Goal: Information Seeking & Learning: Learn about a topic

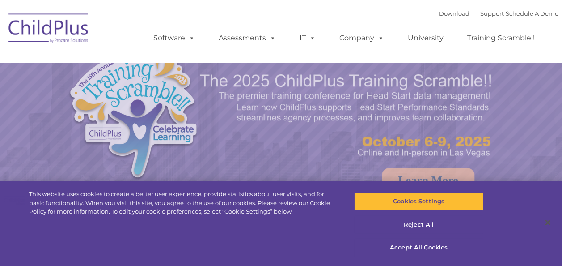
select select "MEDIUM"
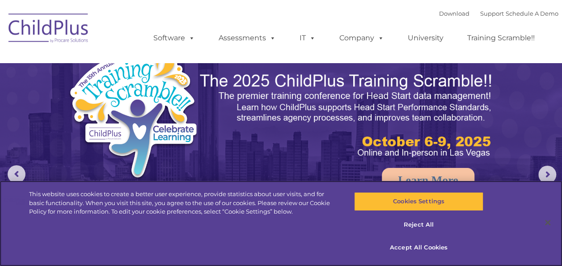
click at [537, 200] on div "This website uses cookies to create a better user experience, provide statistic…" at bounding box center [281, 223] width 562 height 85
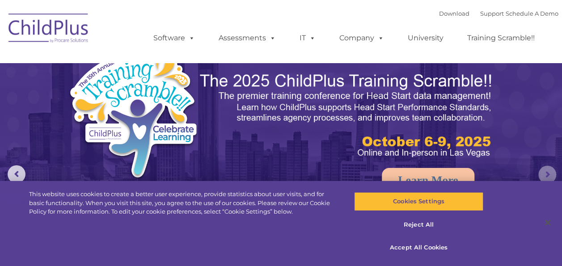
click at [548, 172] on rs-arrow at bounding box center [547, 174] width 18 height 18
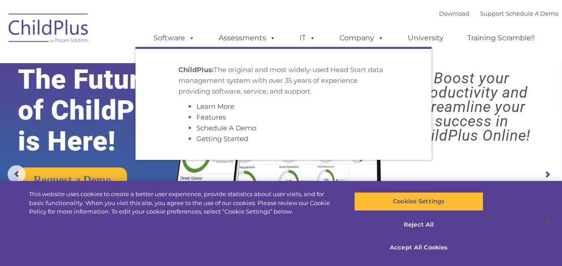
click at [191, 38] on span at bounding box center [190, 38] width 10 height 8
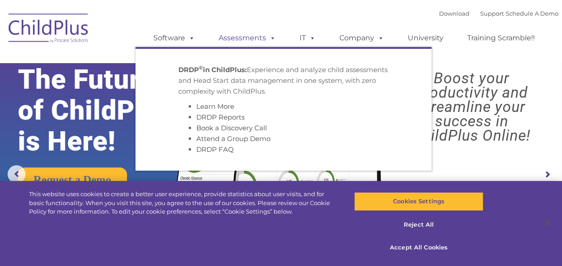
click at [274, 38] on span at bounding box center [271, 38] width 10 height 8
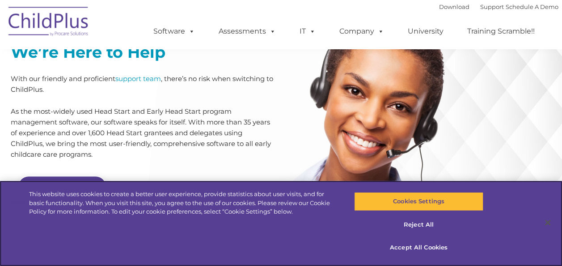
scroll to position [2021, 0]
